Goal: Task Accomplishment & Management: Manage account settings

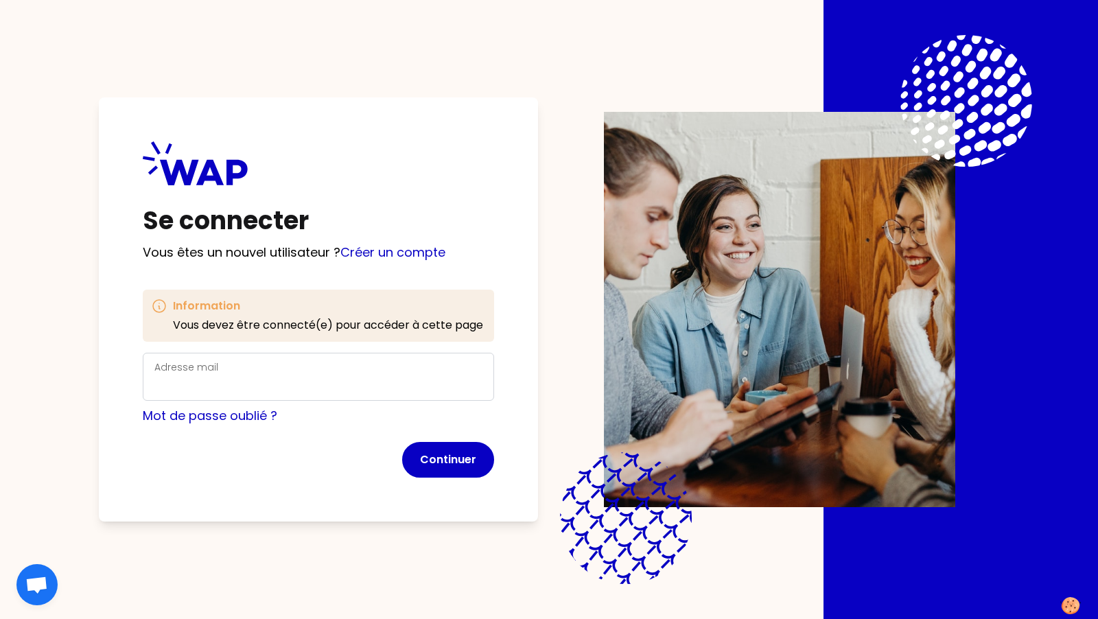
click at [382, 371] on div "Adresse mail" at bounding box center [318, 377] width 328 height 36
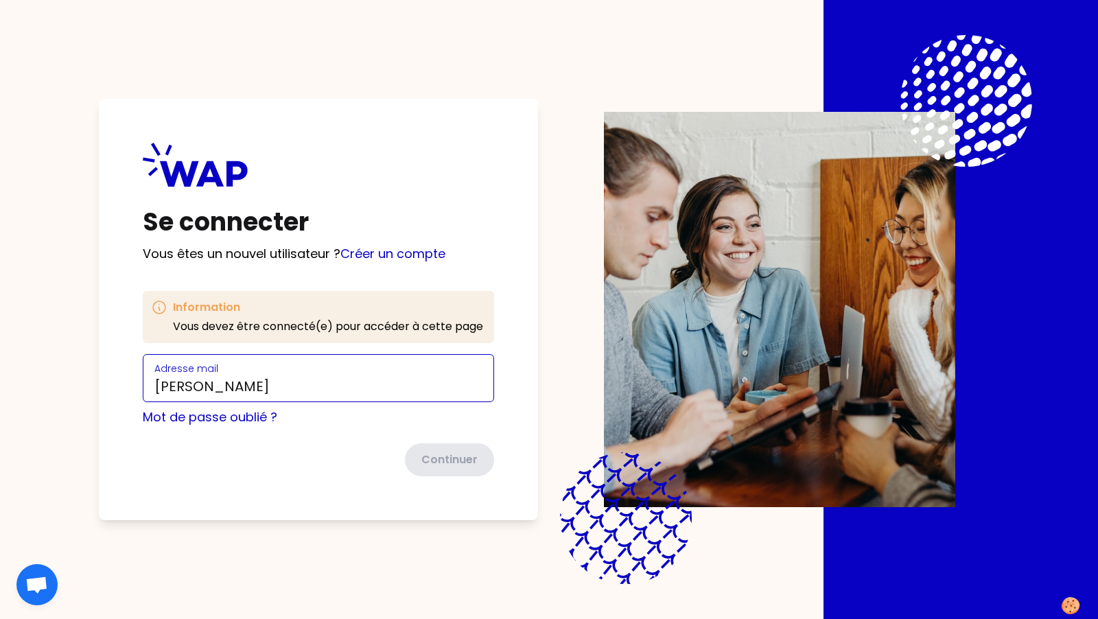
type input "[PERSON_NAME][EMAIL_ADDRESS][DOMAIN_NAME]"
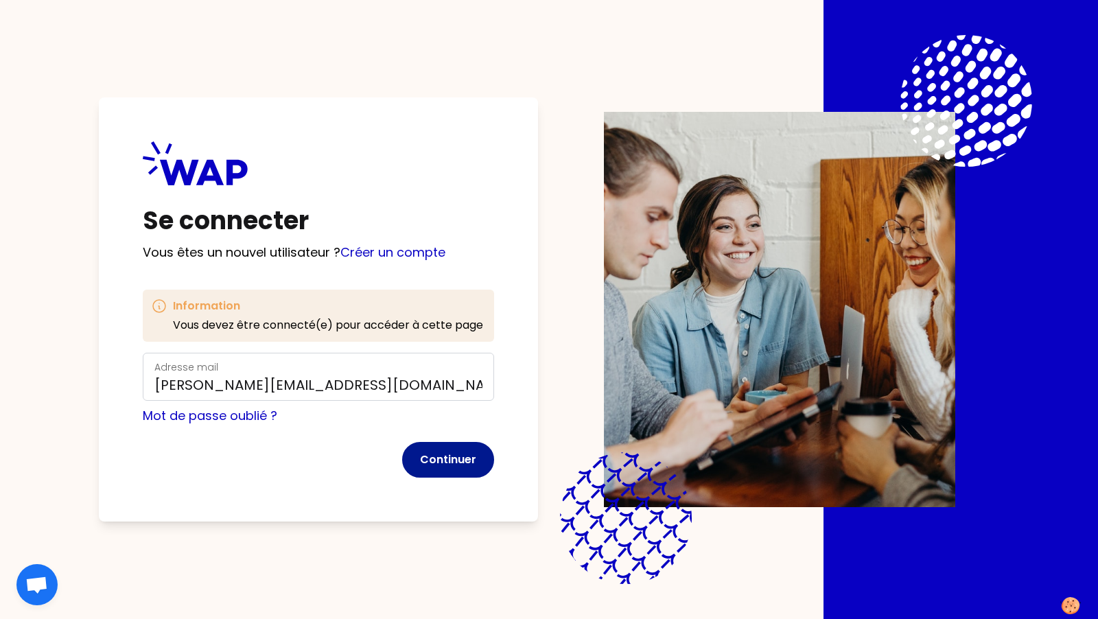
click at [457, 459] on button "Continuer" at bounding box center [448, 460] width 92 height 36
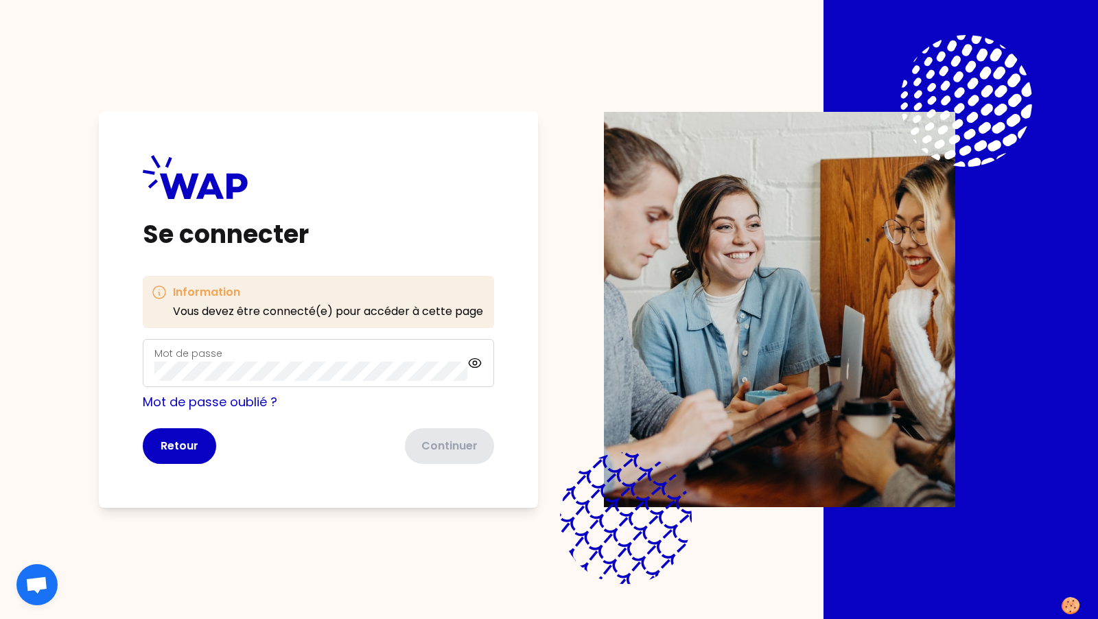
click at [384, 354] on div "Mot de passe" at bounding box center [310, 363] width 313 height 36
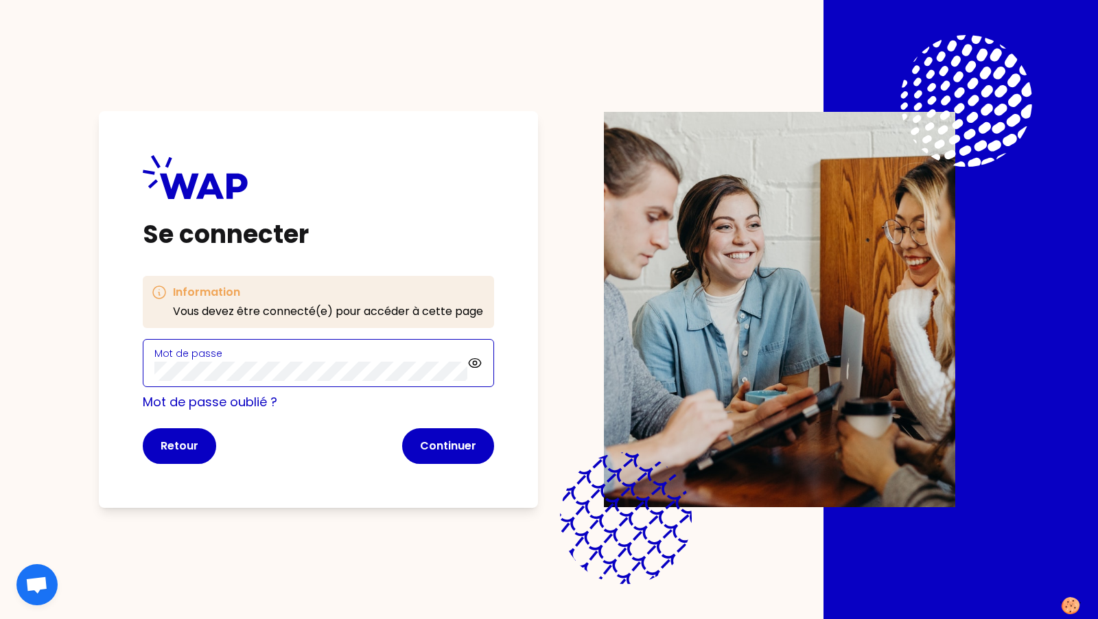
click button "Continuer" at bounding box center [448, 446] width 92 height 36
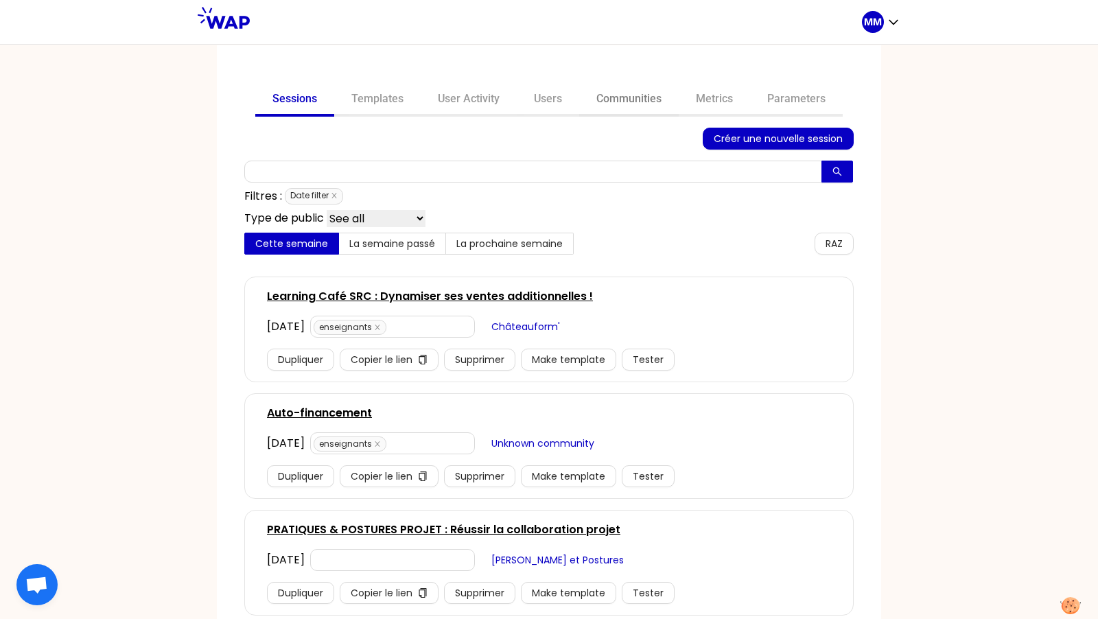
click at [619, 99] on link "Communities" at bounding box center [629, 100] width 100 height 33
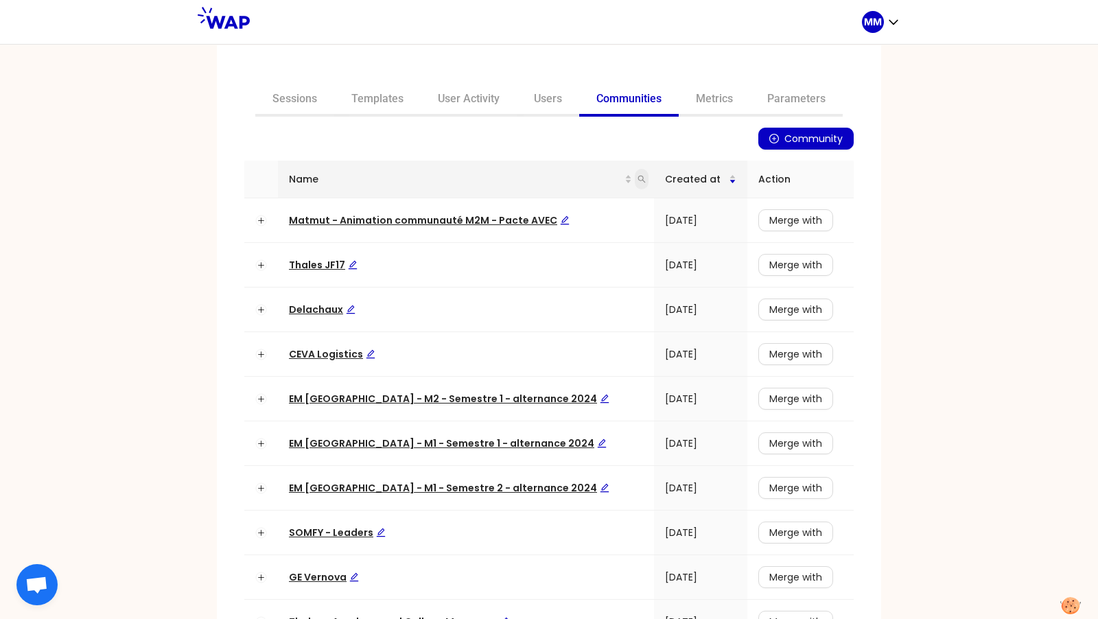
click at [638, 177] on icon "search" at bounding box center [642, 179] width 8 height 8
type input "eurofins"
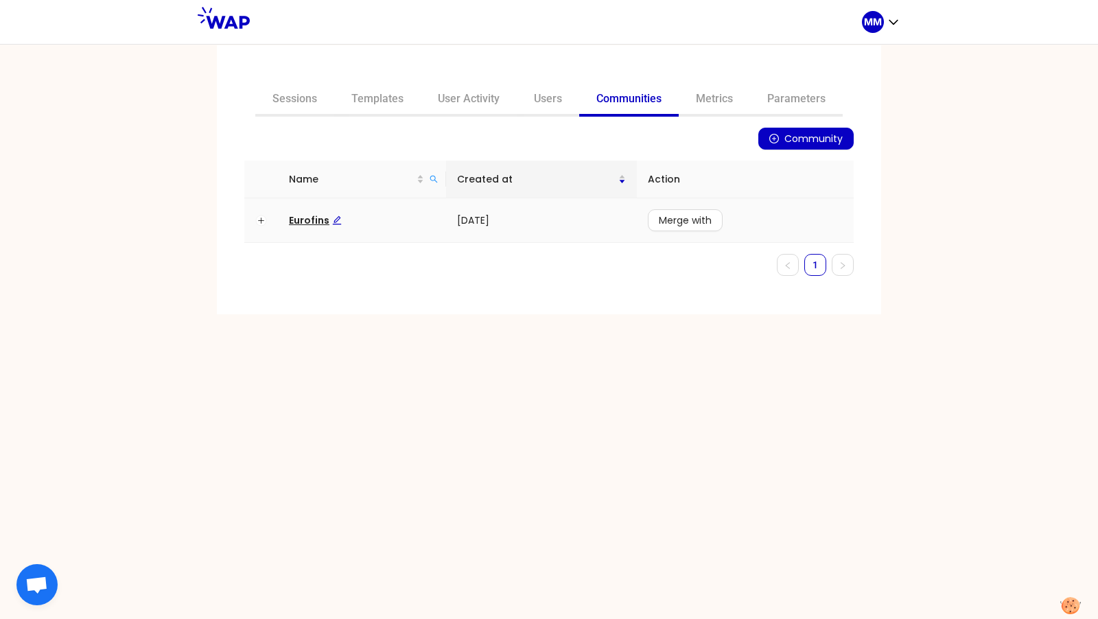
click at [311, 223] on span "Eurofins" at bounding box center [315, 221] width 53 height 14
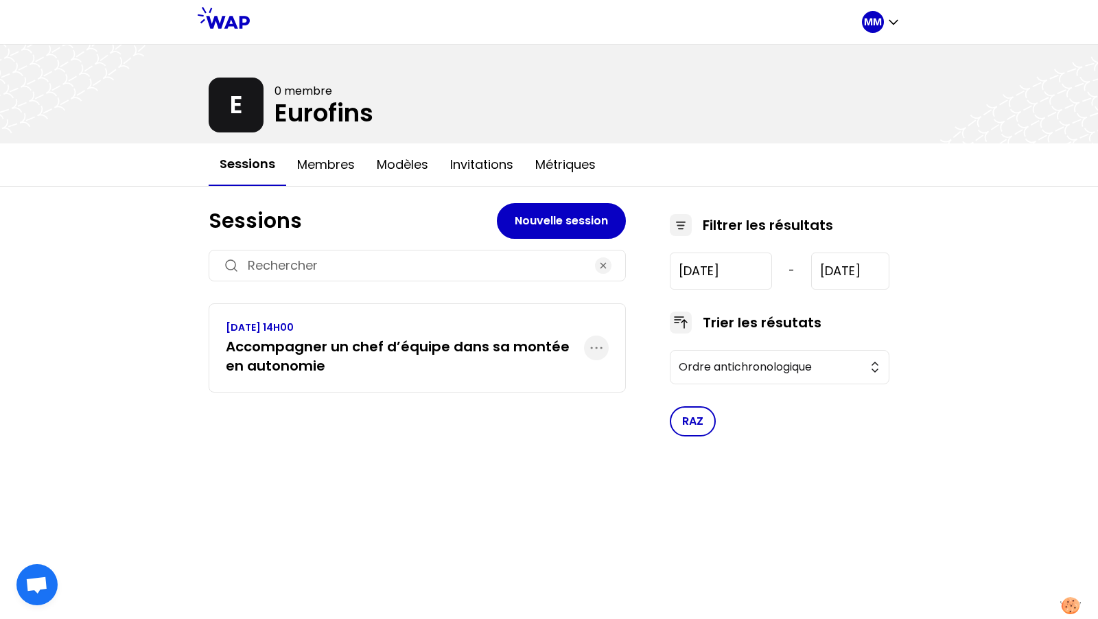
click at [415, 352] on h3 "Accompagner un chef d’équipe dans sa montée en autonomie" at bounding box center [405, 356] width 358 height 38
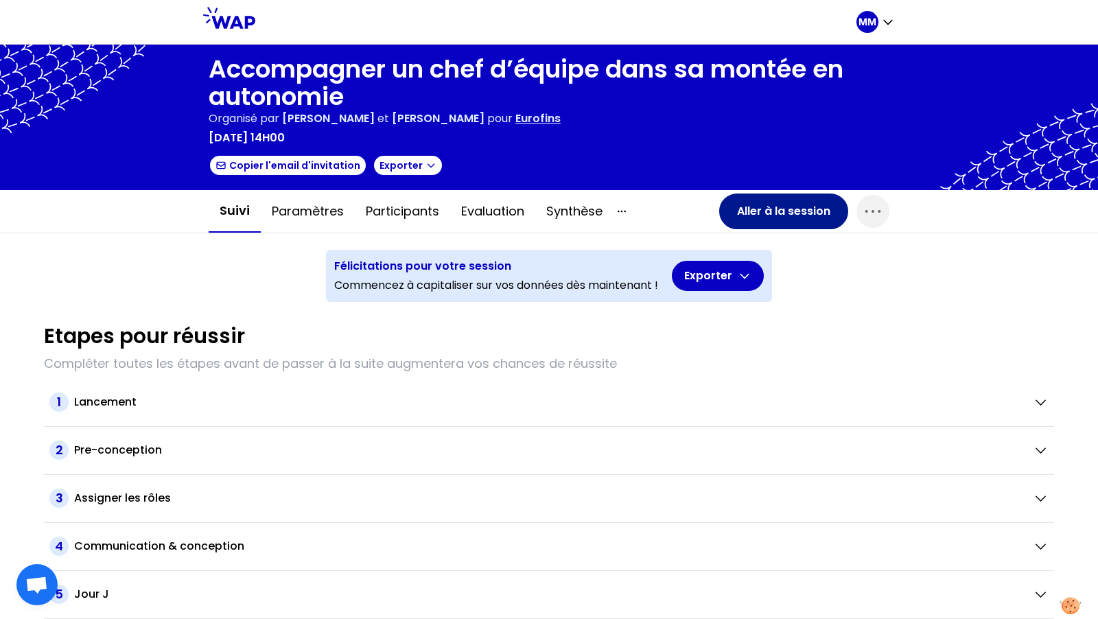
click at [743, 206] on button "Aller à la session" at bounding box center [783, 212] width 129 height 36
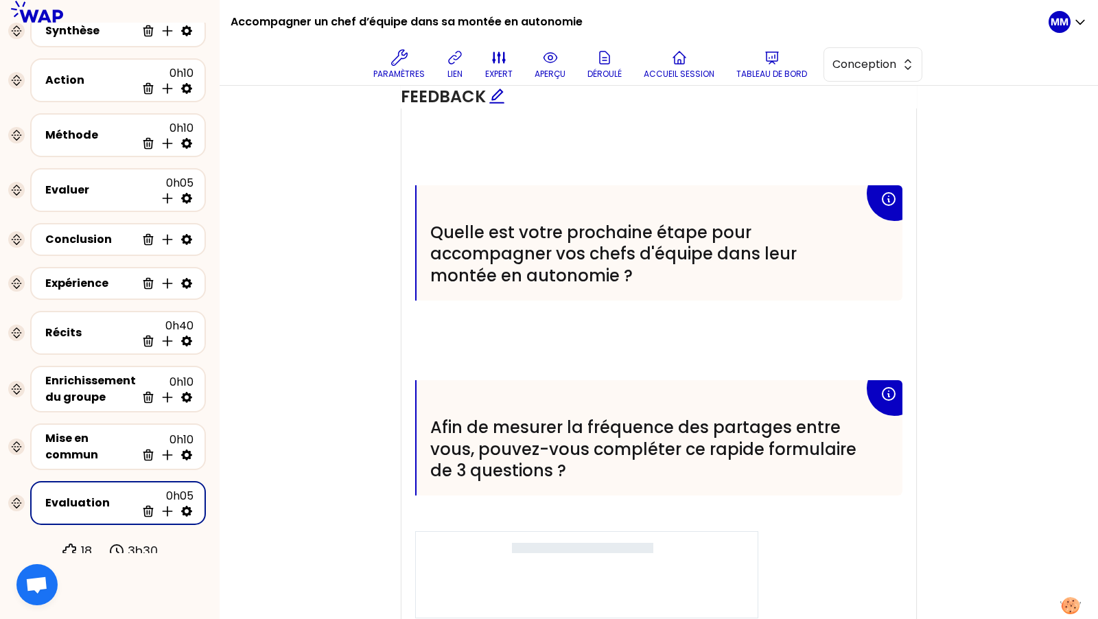
scroll to position [808, 0]
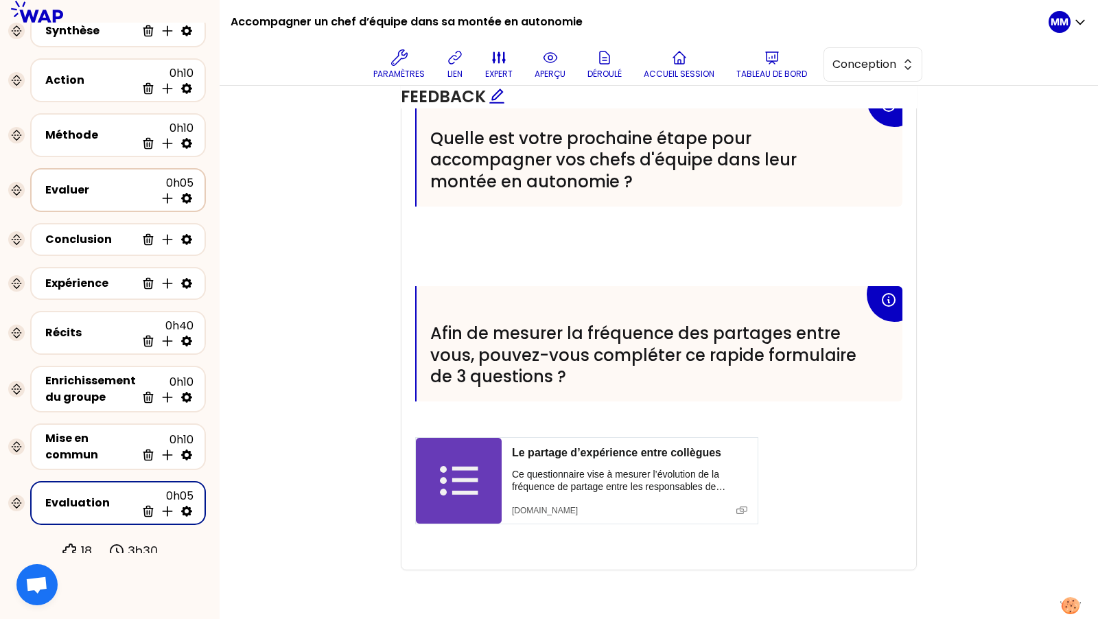
click at [72, 189] on div "Evaluer" at bounding box center [100, 190] width 110 height 16
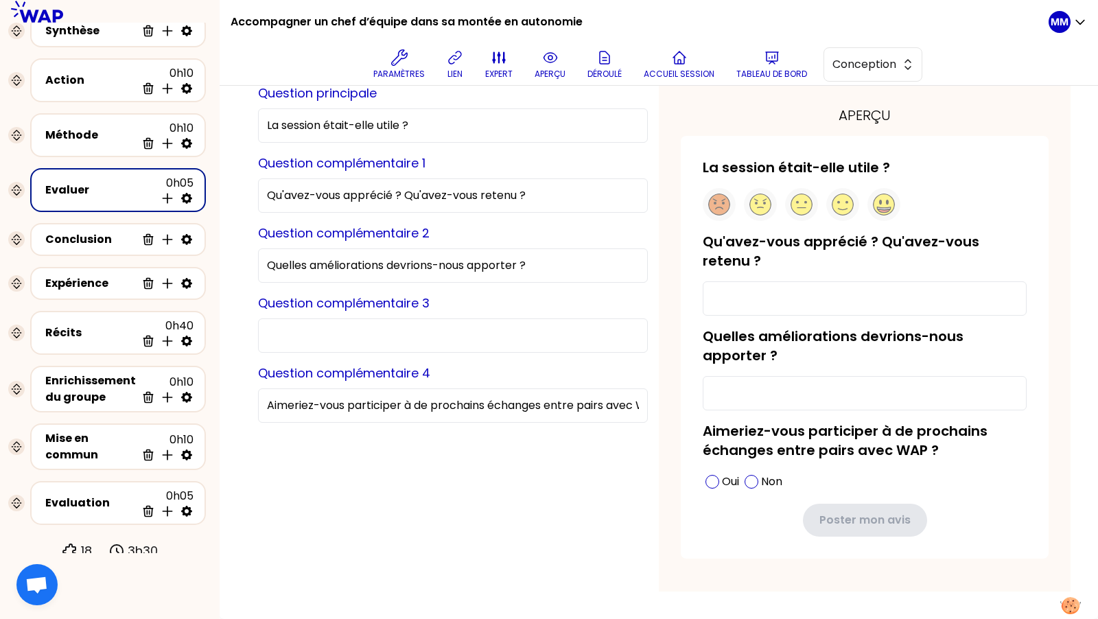
scroll to position [58, 0]
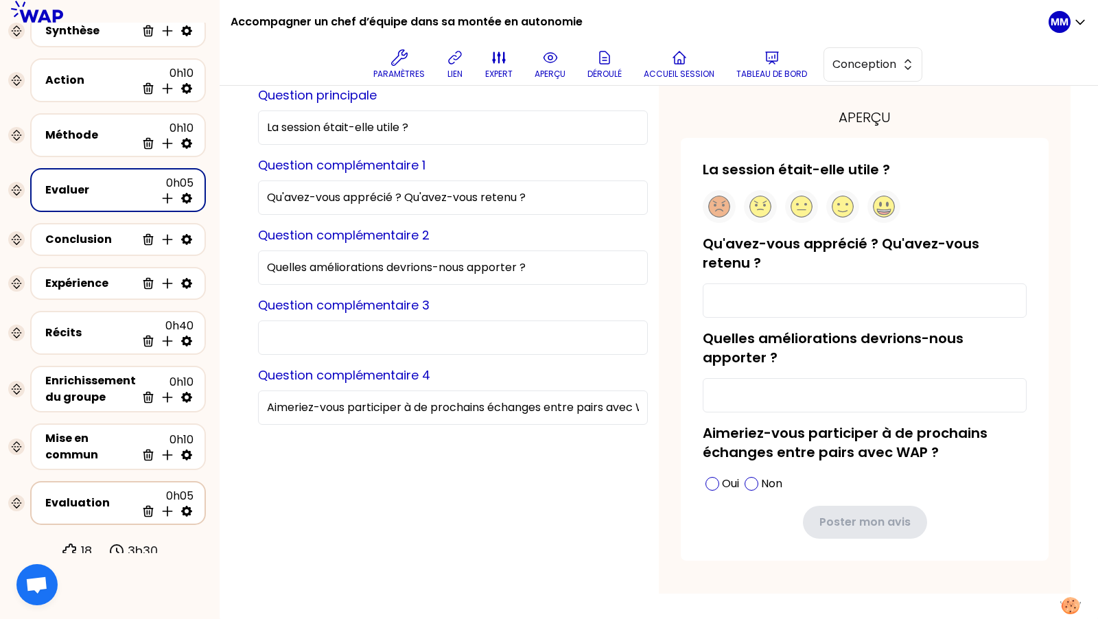
click at [84, 507] on div "Evaluation 0h05 Supprimer Insérer une activité en dessous" at bounding box center [118, 503] width 151 height 30
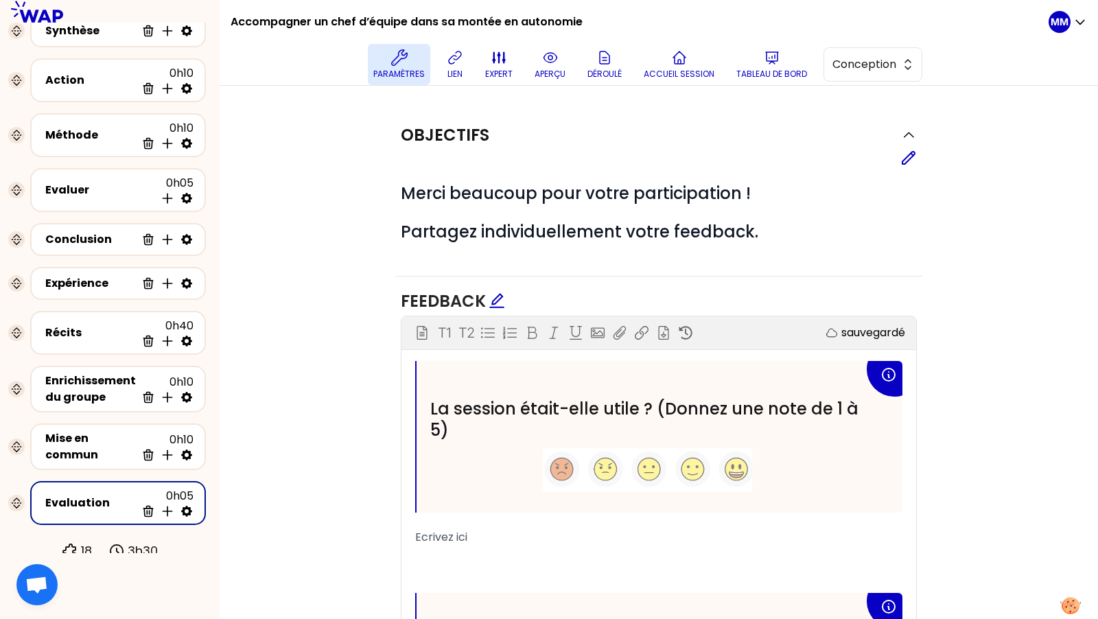
click at [408, 62] on icon at bounding box center [399, 57] width 16 height 16
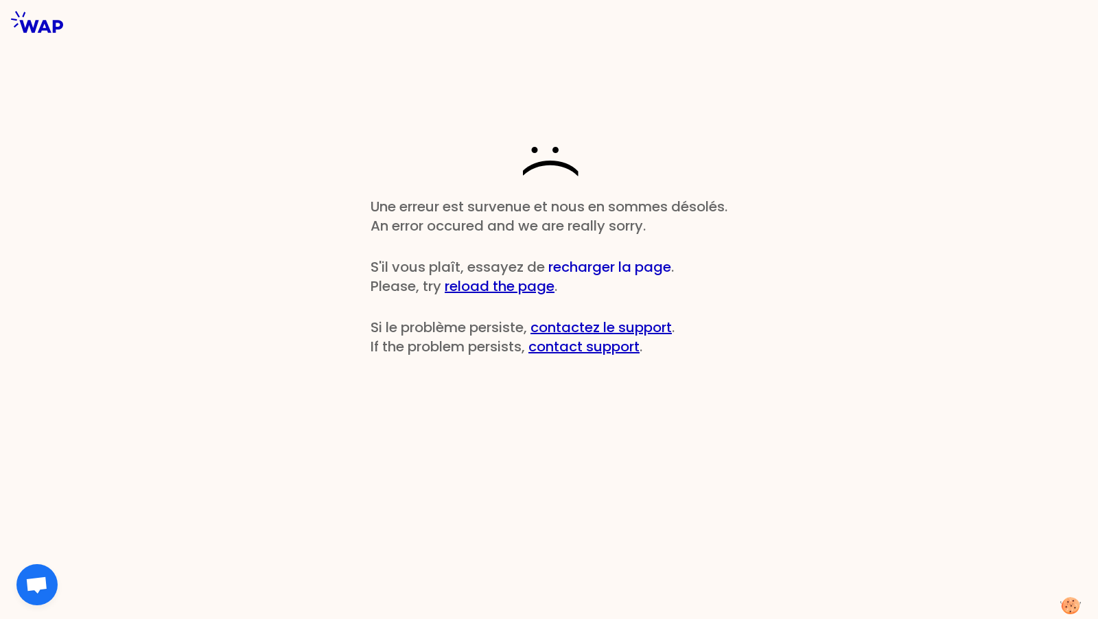
click at [612, 268] on button "recharger la page" at bounding box center [610, 266] width 123 height 19
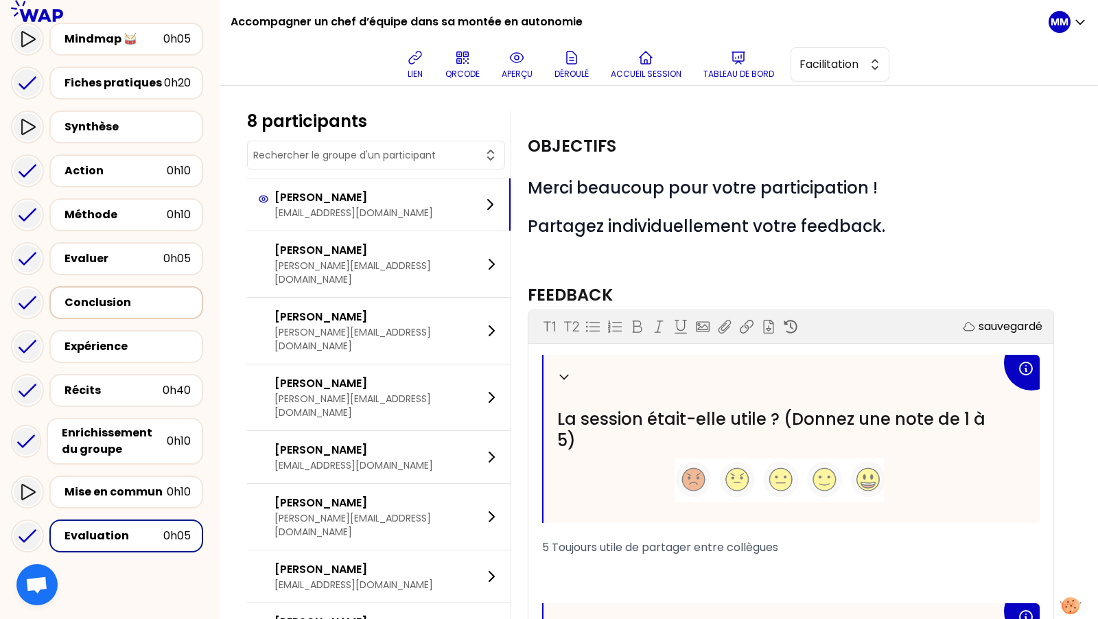
scroll to position [435, 0]
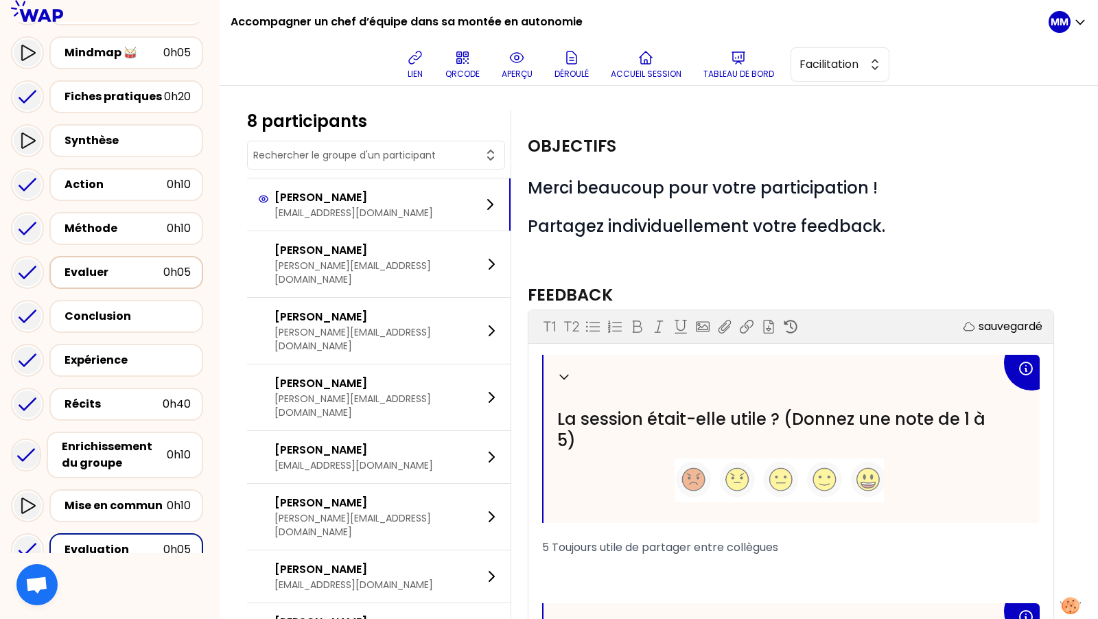
click at [135, 264] on div "Evaluer" at bounding box center [114, 272] width 99 height 16
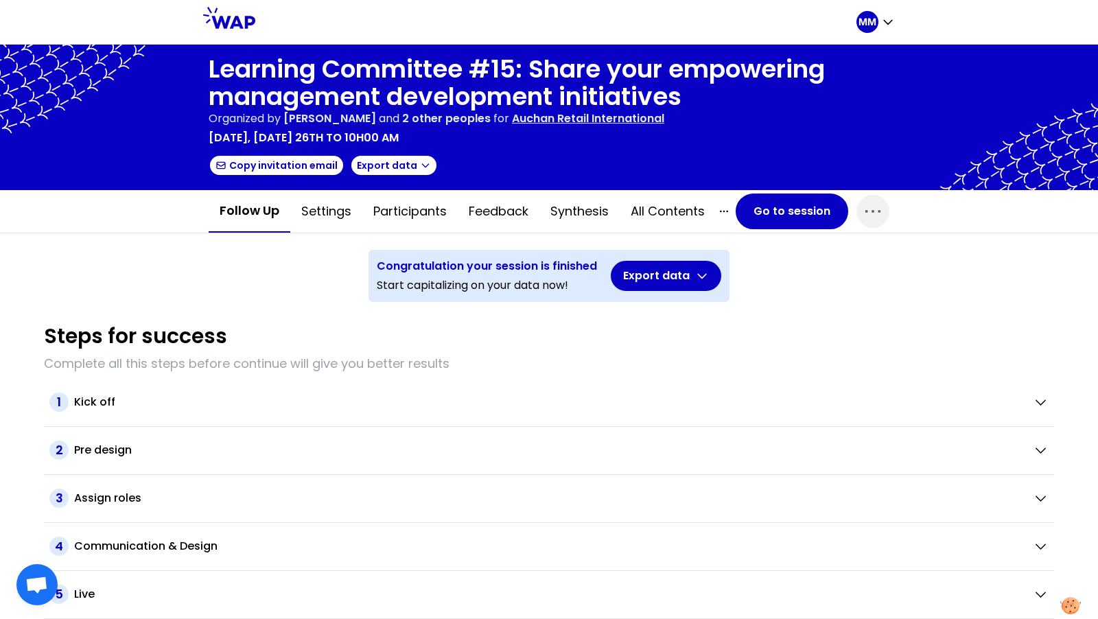
click at [594, 119] on p "Auchan Retail International" at bounding box center [588, 119] width 152 height 16
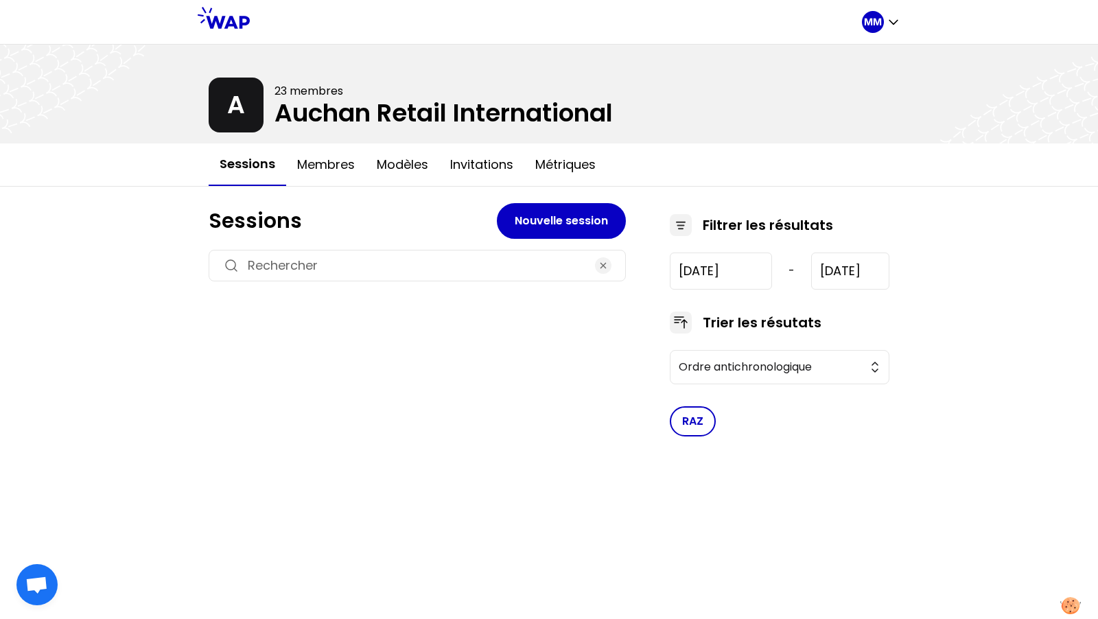
type input "[DATE]"
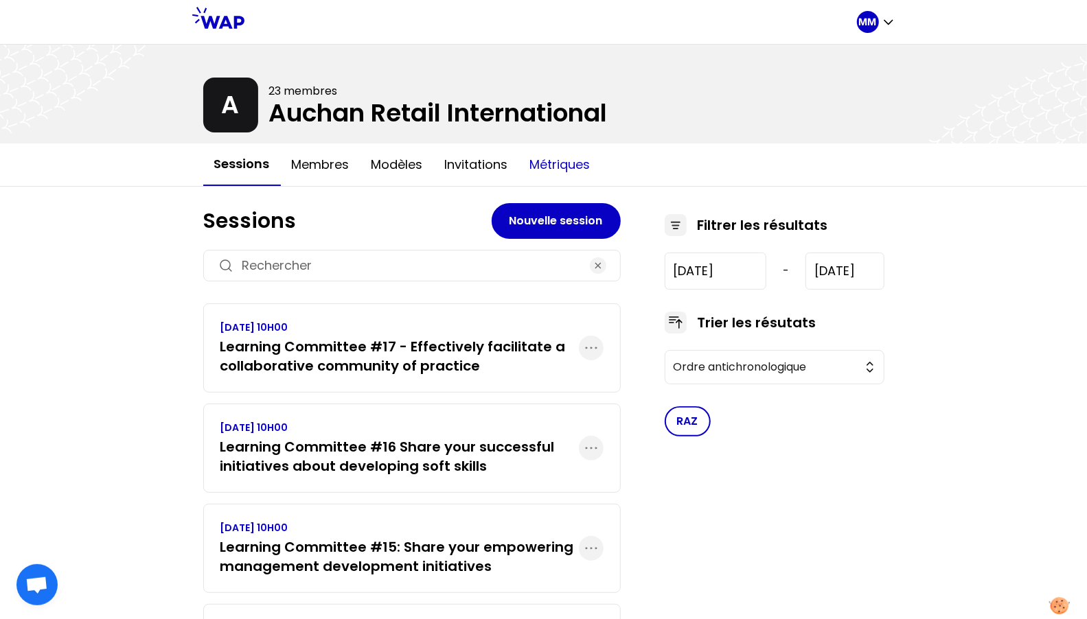
click at [551, 159] on button "Métriques" at bounding box center [560, 164] width 82 height 41
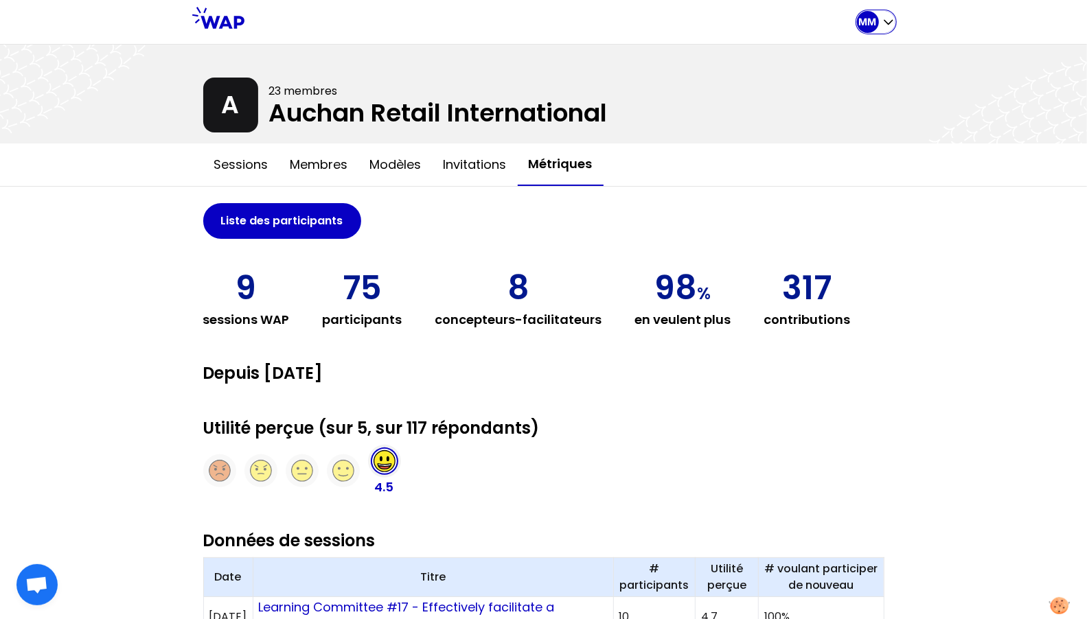
click at [871, 23] on p "MM" at bounding box center [868, 22] width 18 height 14
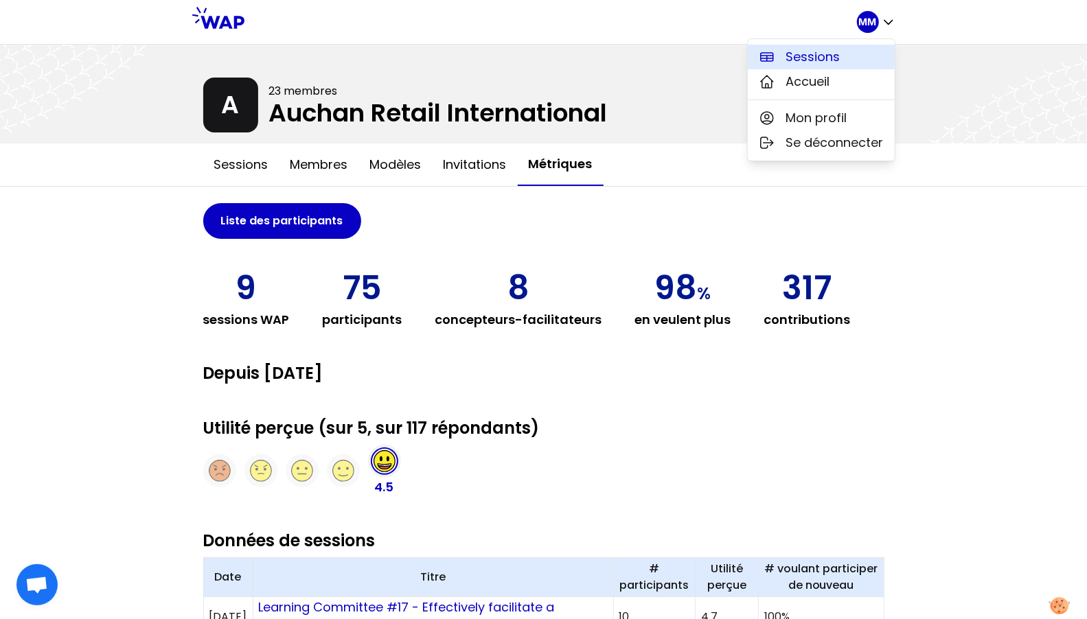
click at [849, 62] on button "Sessions" at bounding box center [821, 57] width 147 height 25
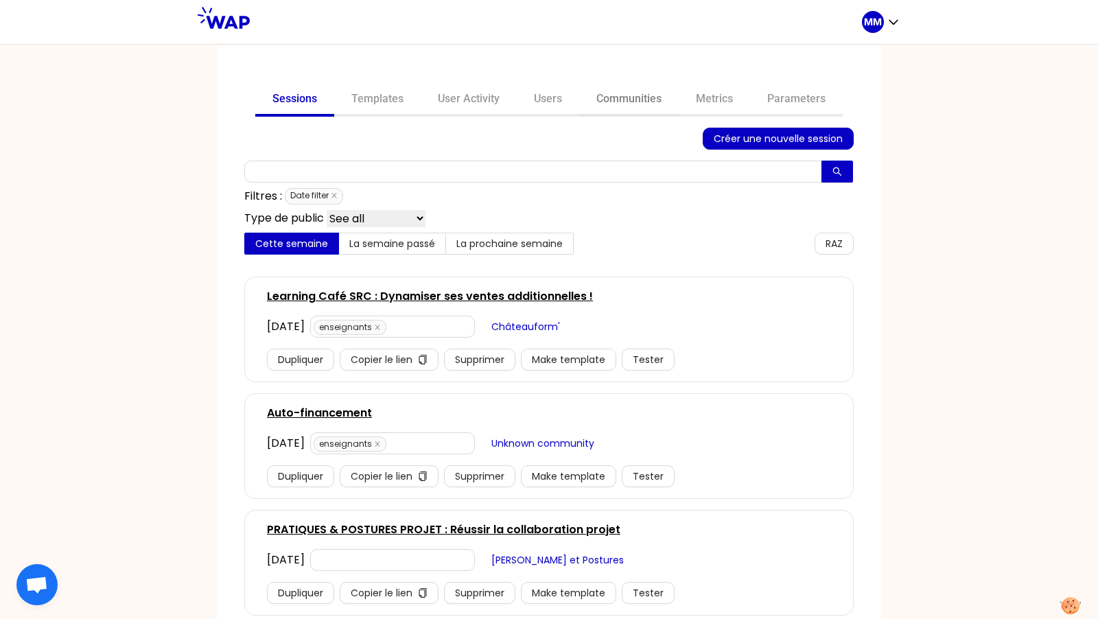
click at [616, 93] on link "Communities" at bounding box center [629, 100] width 100 height 33
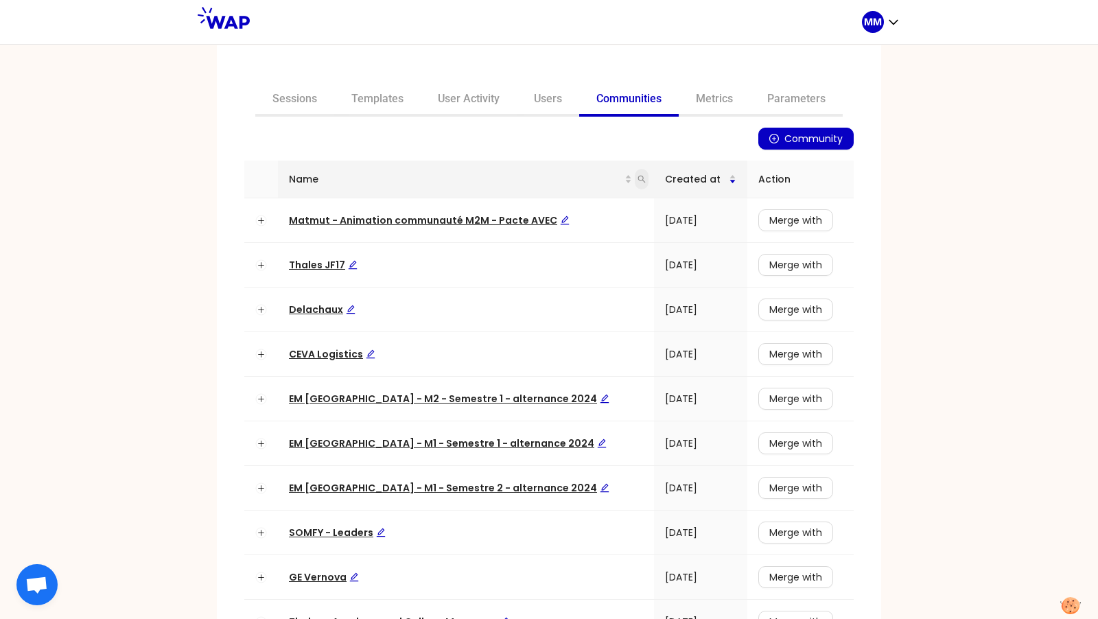
click at [638, 180] on icon "search" at bounding box center [642, 179] width 8 height 8
type input "eur"
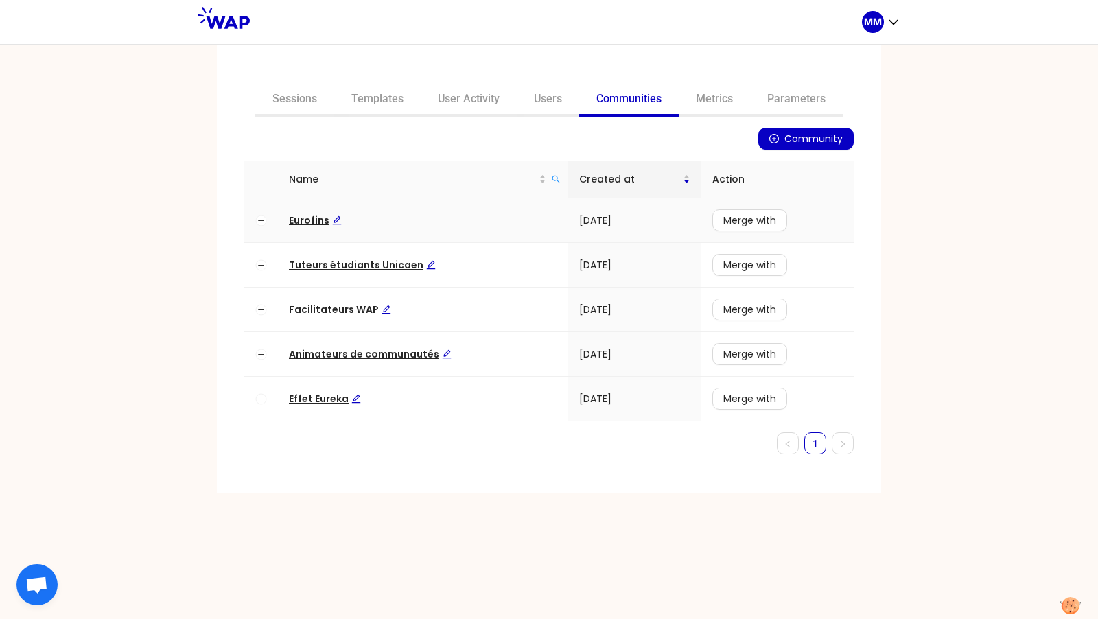
click at [311, 218] on span "Eurofins" at bounding box center [315, 221] width 53 height 14
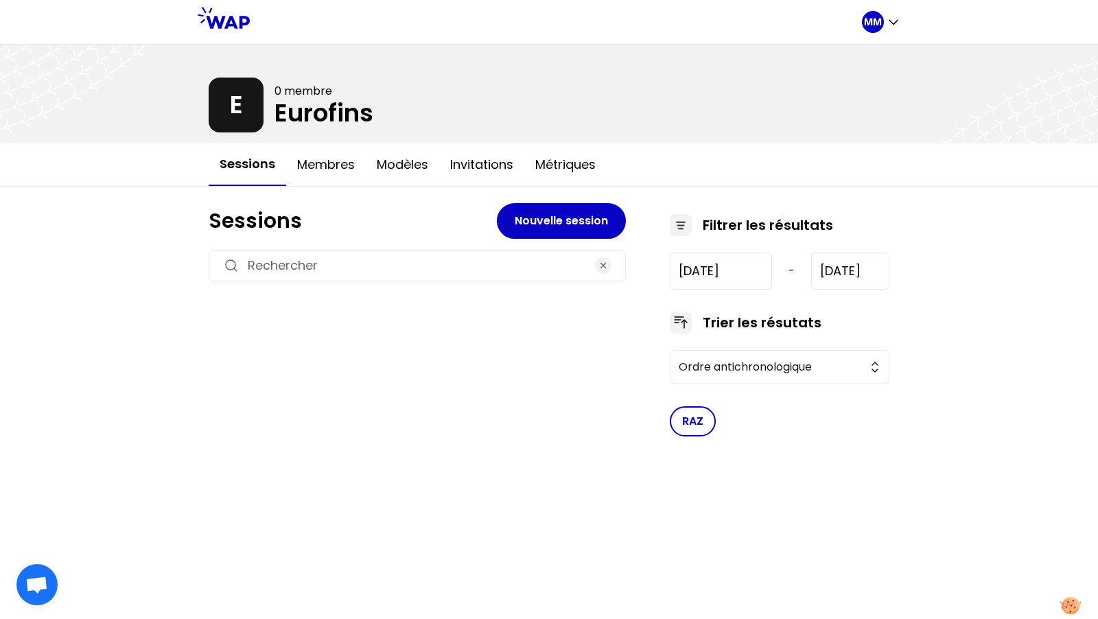
type input "[DATE]"
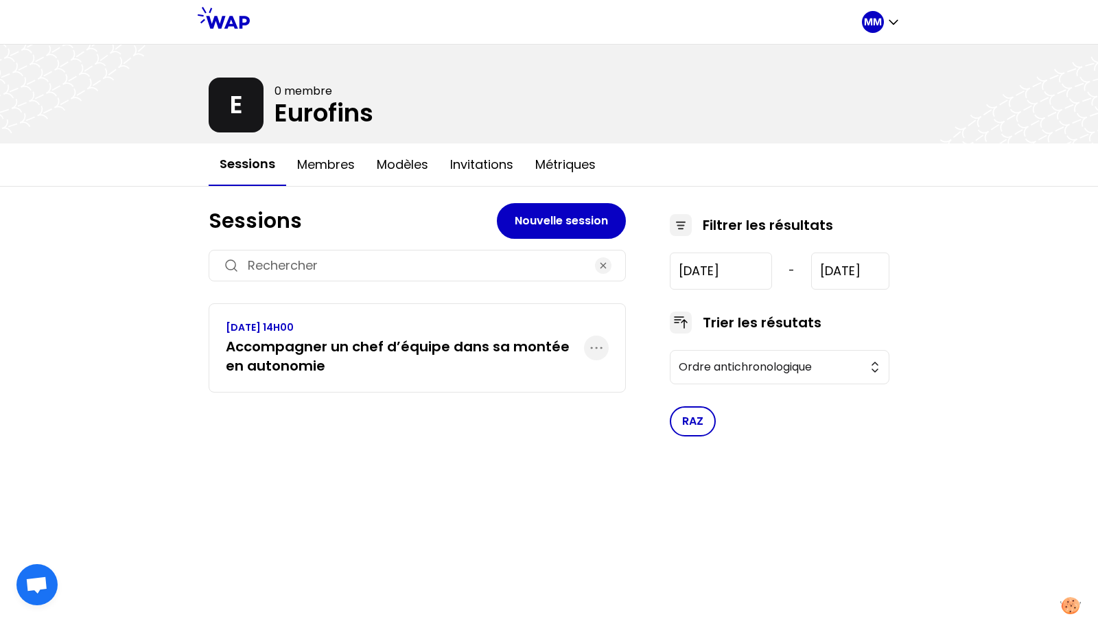
click at [361, 347] on h3 "Accompagner un chef d’équipe dans sa montée en autonomie" at bounding box center [405, 356] width 358 height 38
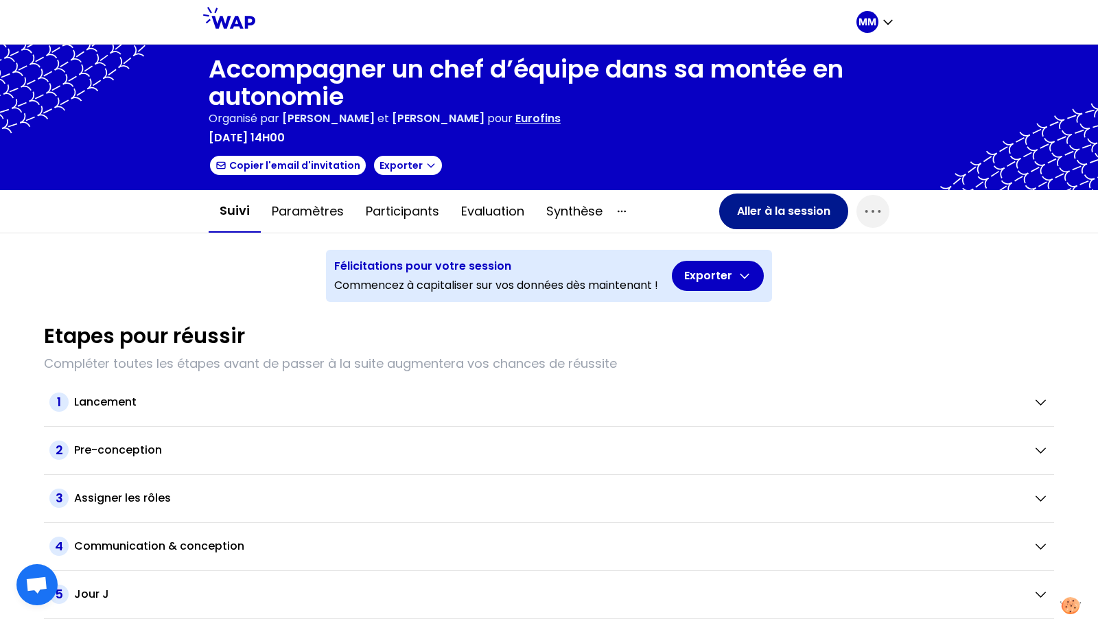
click at [769, 209] on button "Aller à la session" at bounding box center [783, 212] width 129 height 36
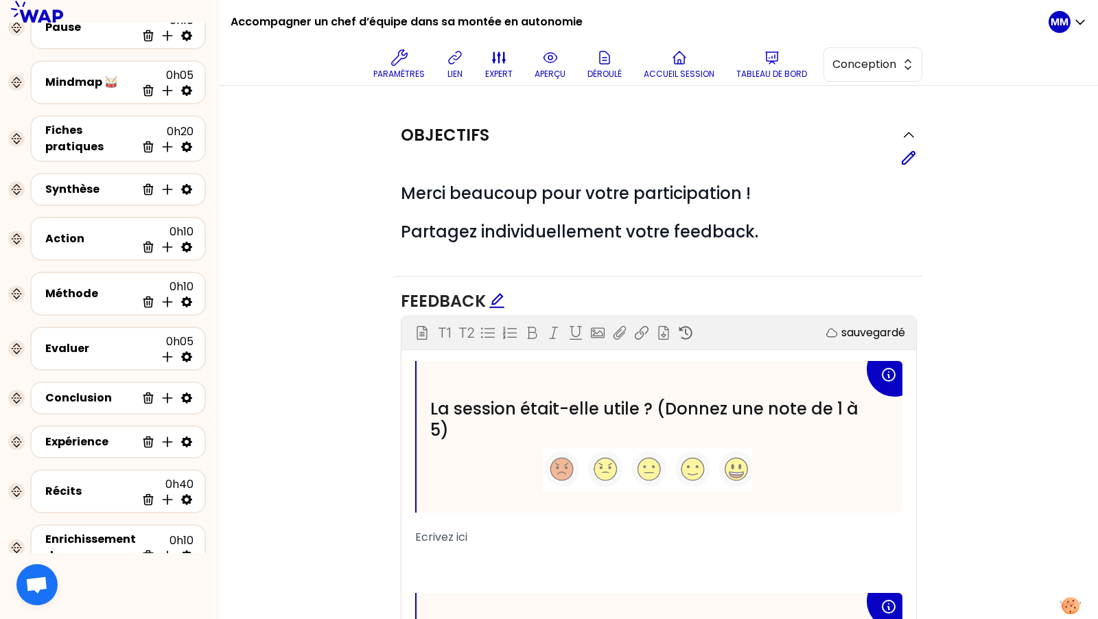
scroll to position [330, 0]
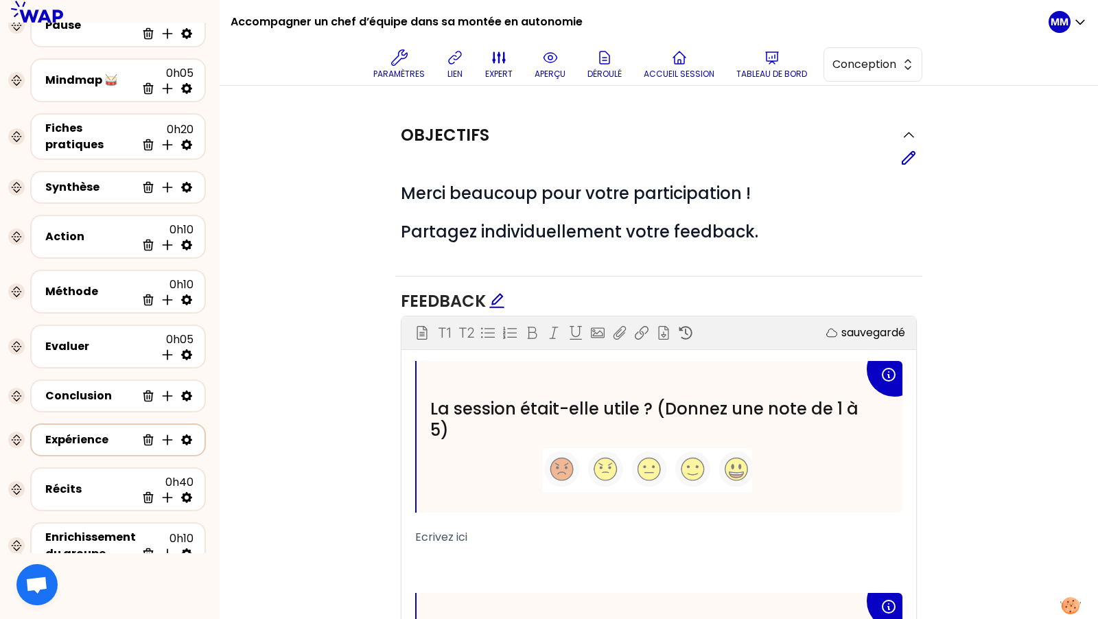
click at [93, 435] on div "Expérience" at bounding box center [90, 440] width 91 height 16
